Goal: Navigation & Orientation: Go to known website

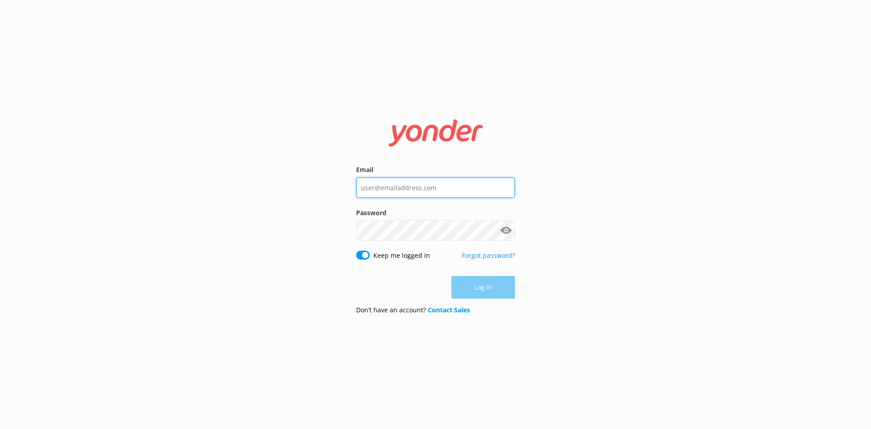
type input "[EMAIL_ADDRESS][DOMAIN_NAME]"
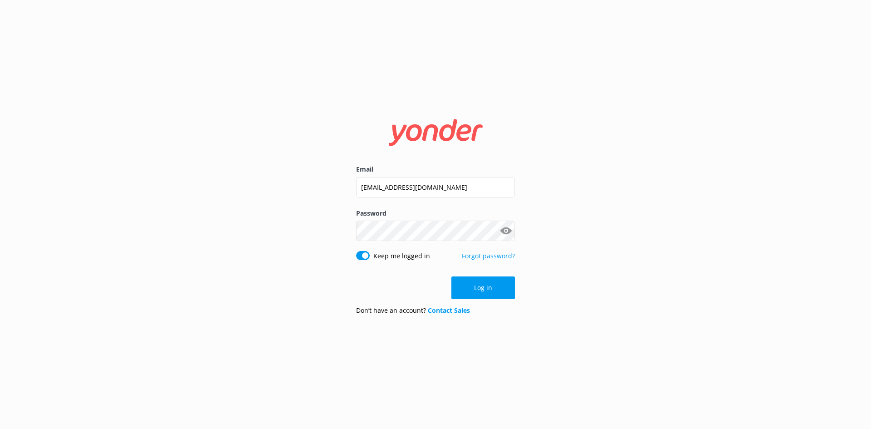
click at [471, 292] on div "Log in" at bounding box center [435, 287] width 159 height 23
click at [471, 292] on button "Log in" at bounding box center [483, 287] width 64 height 23
